Goal: Information Seeking & Learning: Learn about a topic

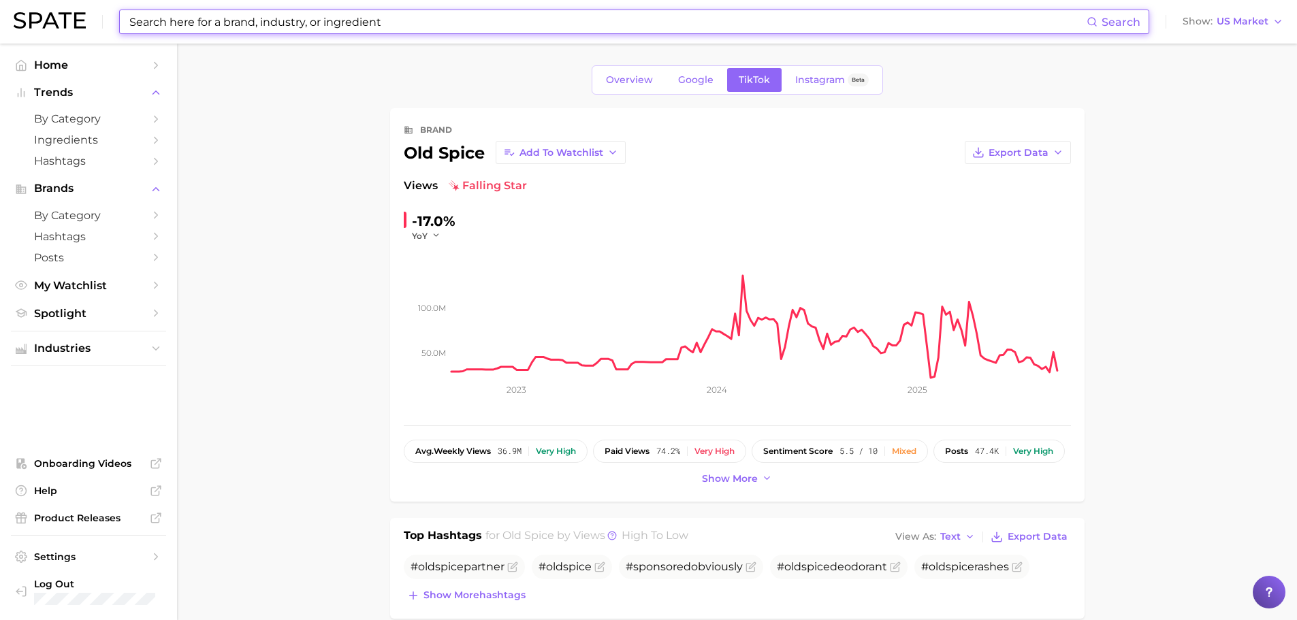
click at [272, 12] on input at bounding box center [607, 21] width 959 height 23
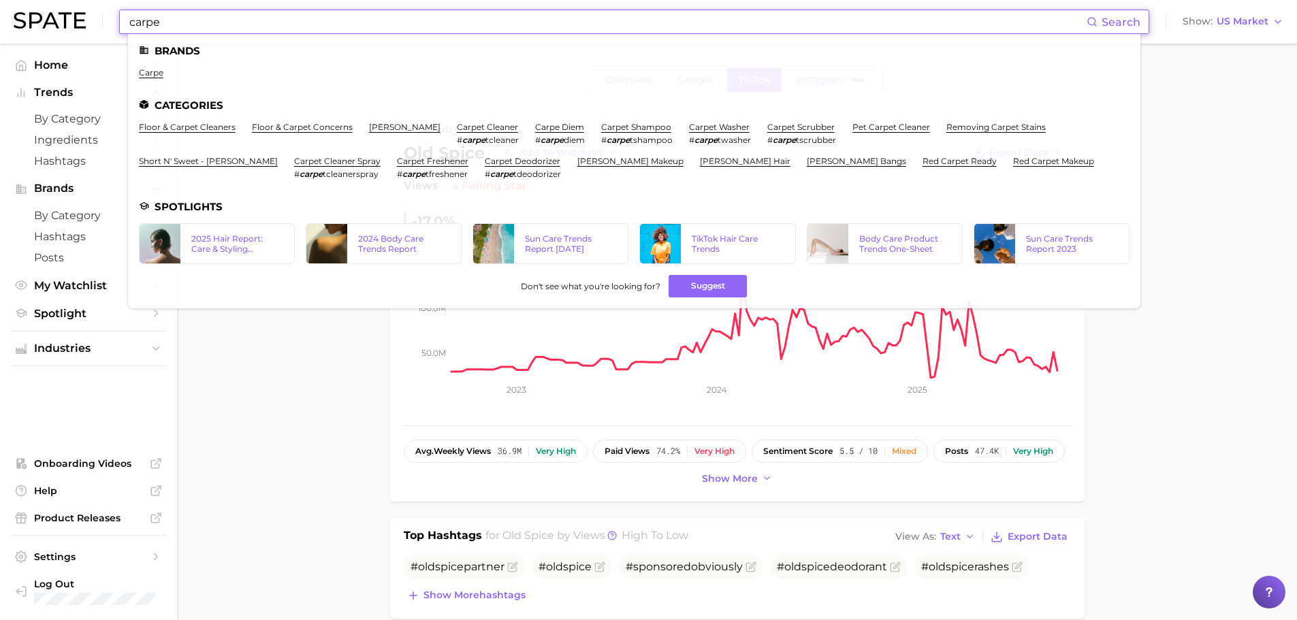
type input "carpe"
click at [150, 78] on ul "carpe" at bounding box center [634, 77] width 991 height 21
click at [154, 73] on link "carpe" at bounding box center [151, 72] width 25 height 10
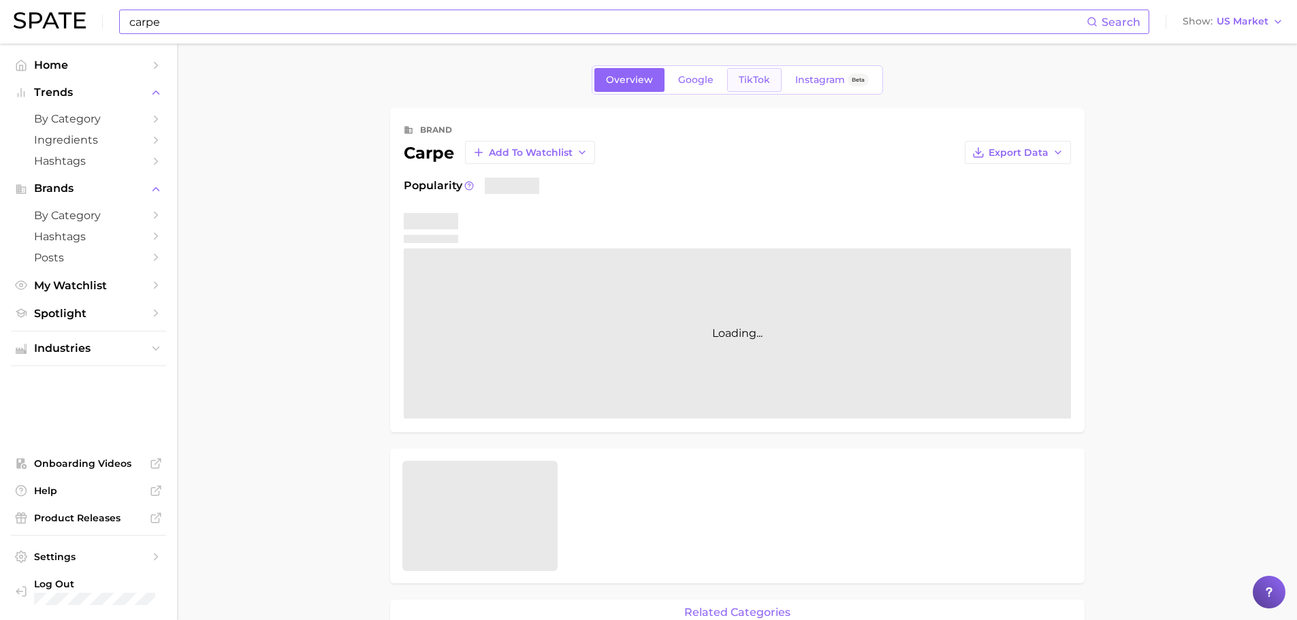
click at [737, 79] on link "TikTok" at bounding box center [754, 80] width 54 height 24
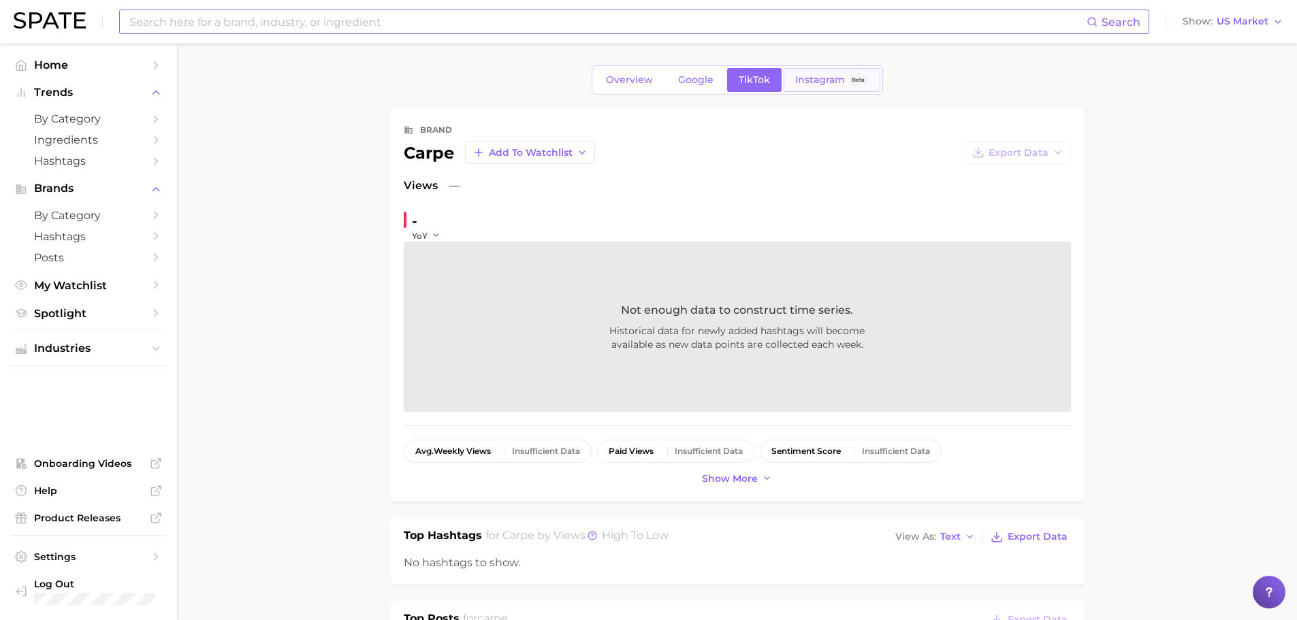
click at [820, 77] on span "Instagram" at bounding box center [820, 80] width 50 height 12
